Goal: Go to known website: Access a specific website the user already knows

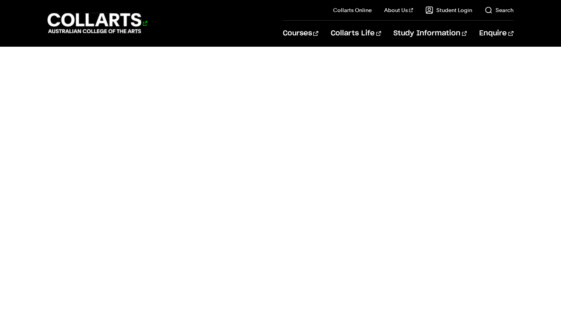
scroll to position [317, 0]
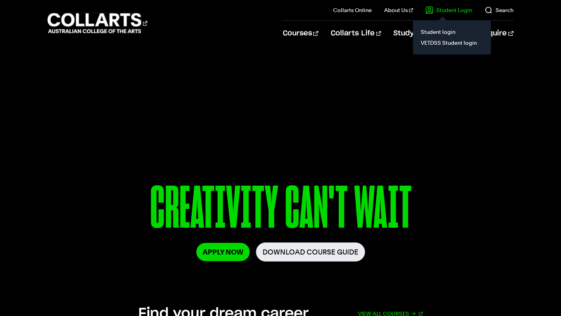
click at [458, 7] on link "Student Login" at bounding box center [448, 10] width 47 height 8
click at [440, 34] on link "Student login" at bounding box center [451, 31] width 65 height 11
click at [454, 12] on link "Student Login" at bounding box center [448, 10] width 47 height 8
click at [452, 35] on link "Student login" at bounding box center [451, 31] width 65 height 11
